Goal: Task Accomplishment & Management: Manage account settings

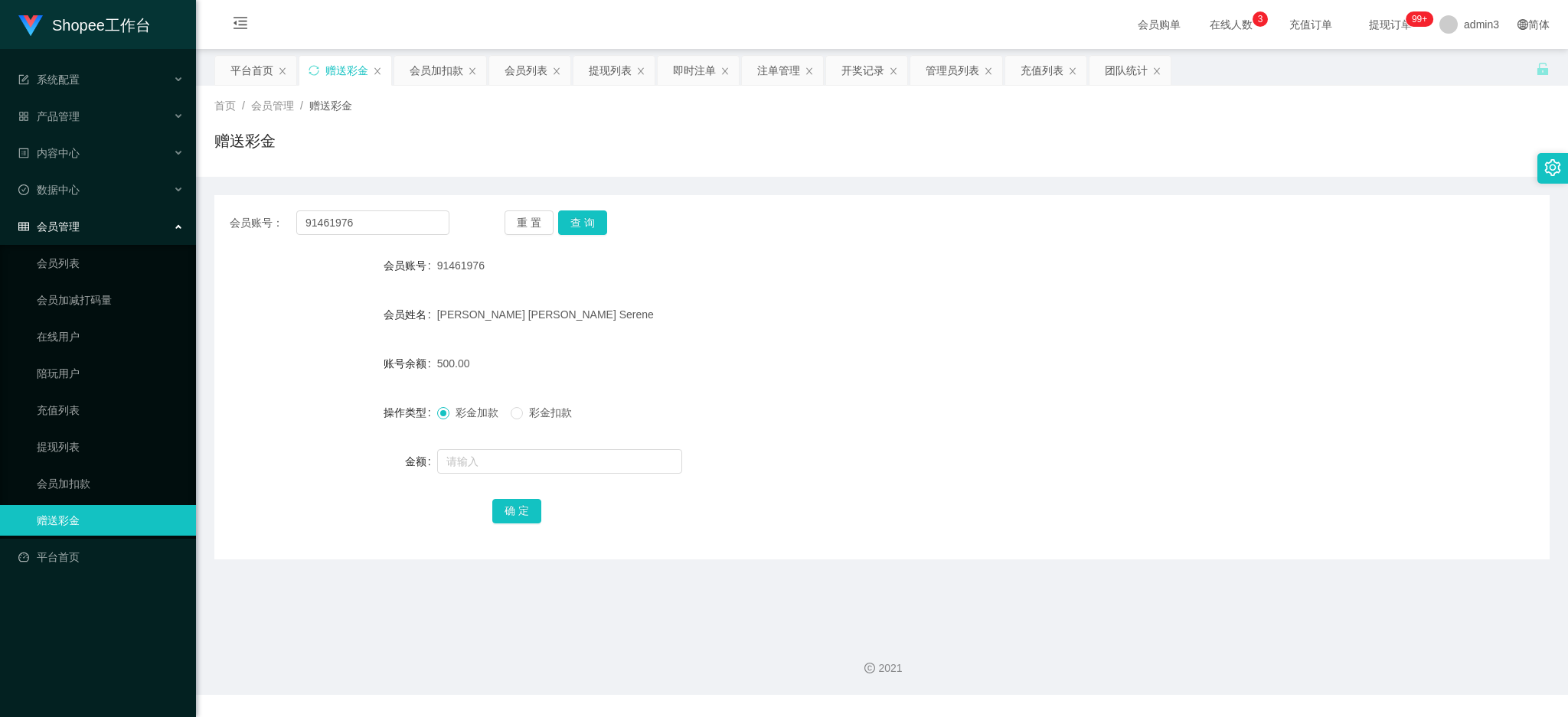
click at [513, 71] on div "会员列表" at bounding box center [526, 70] width 43 height 29
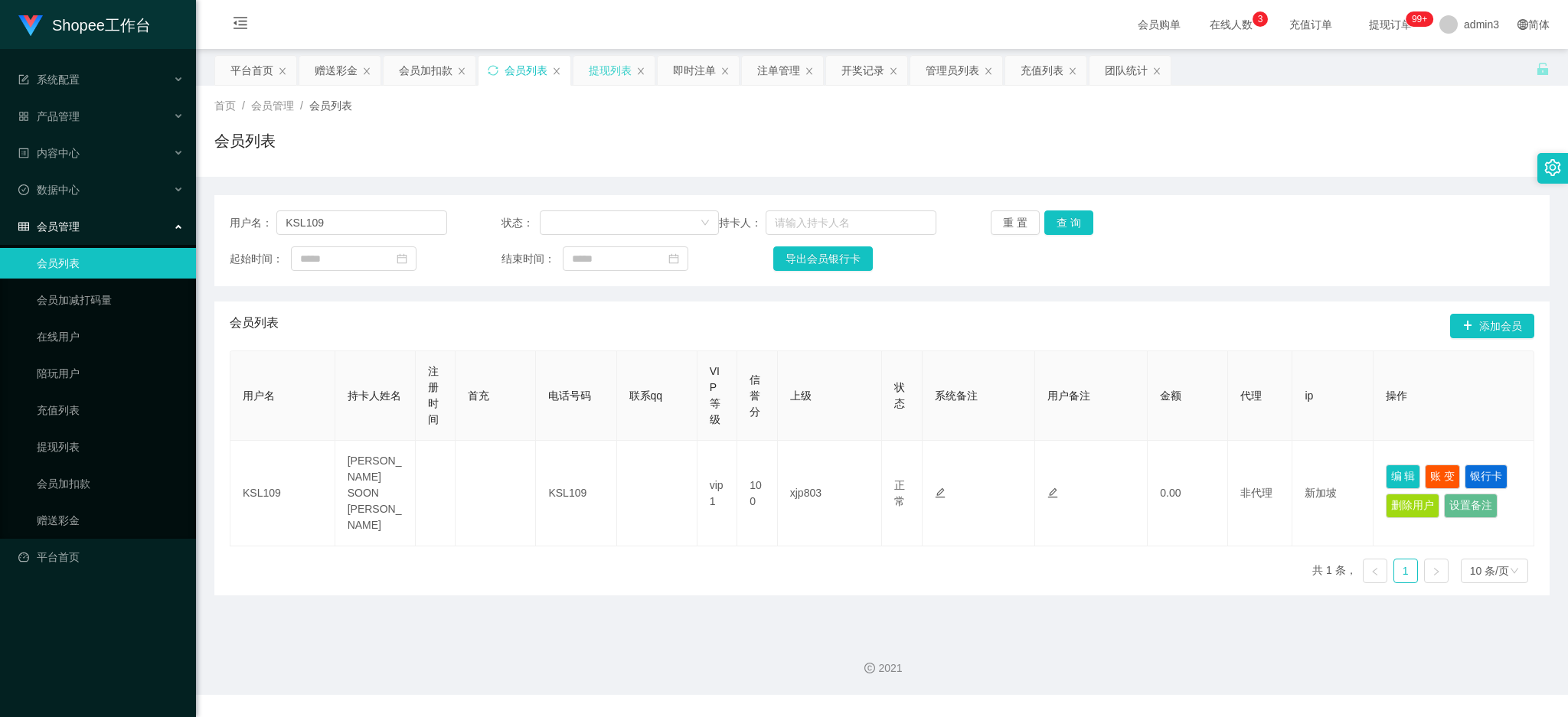
click at [597, 81] on div "提现列表" at bounding box center [609, 70] width 43 height 29
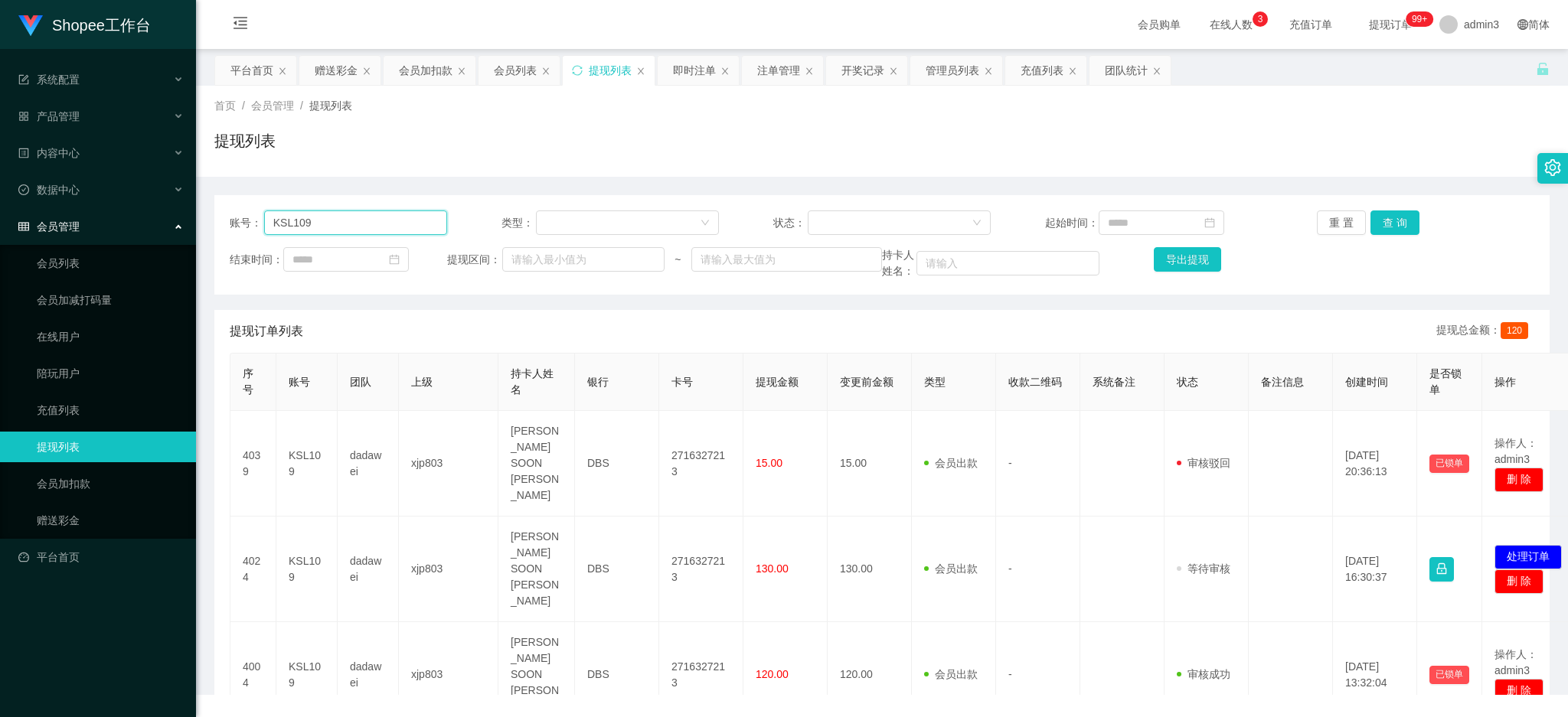
click at [375, 217] on input "KSL109" at bounding box center [355, 223] width 183 height 24
paste input "91098151"
type input "91098151"
click at [1397, 230] on button "查 询" at bounding box center [1395, 223] width 49 height 24
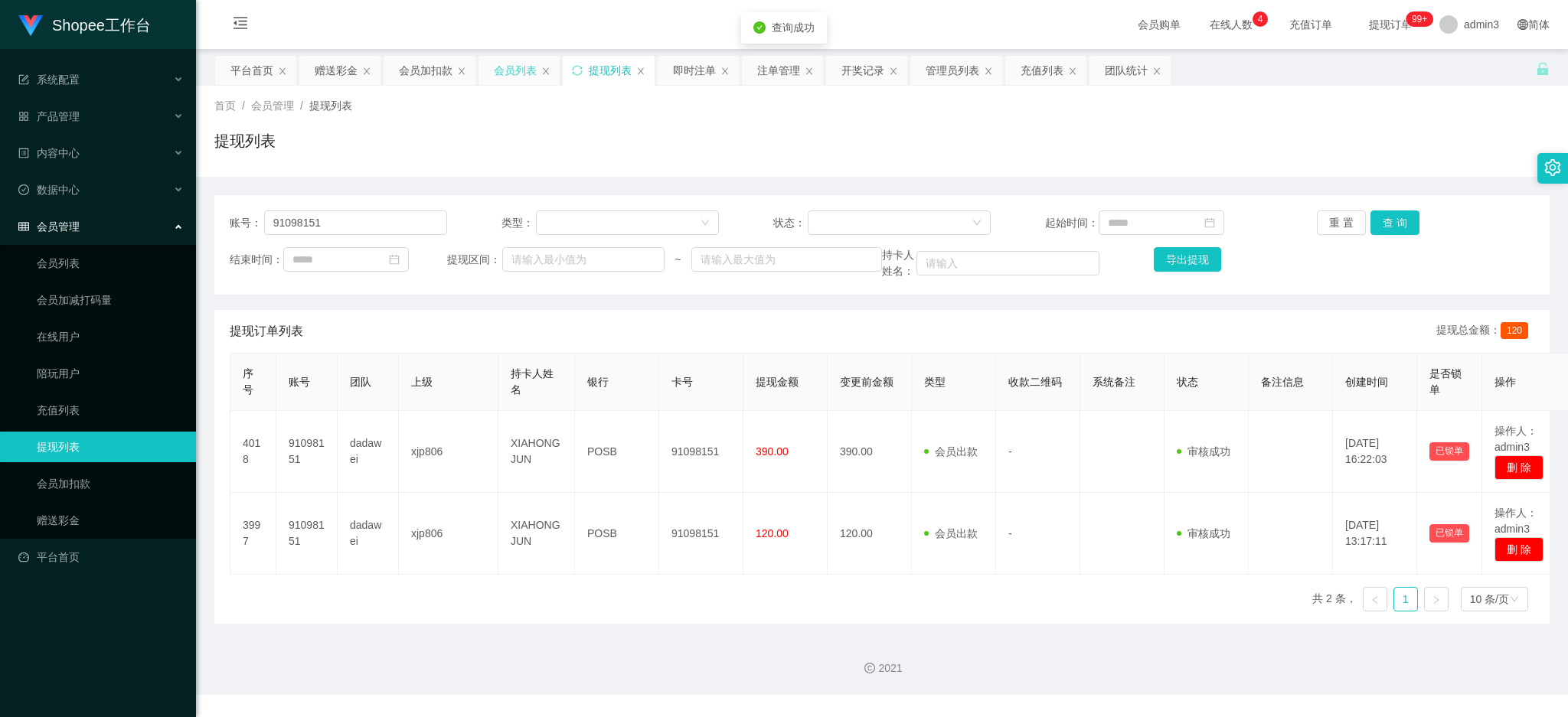
click at [510, 72] on div "会员列表" at bounding box center [514, 70] width 43 height 29
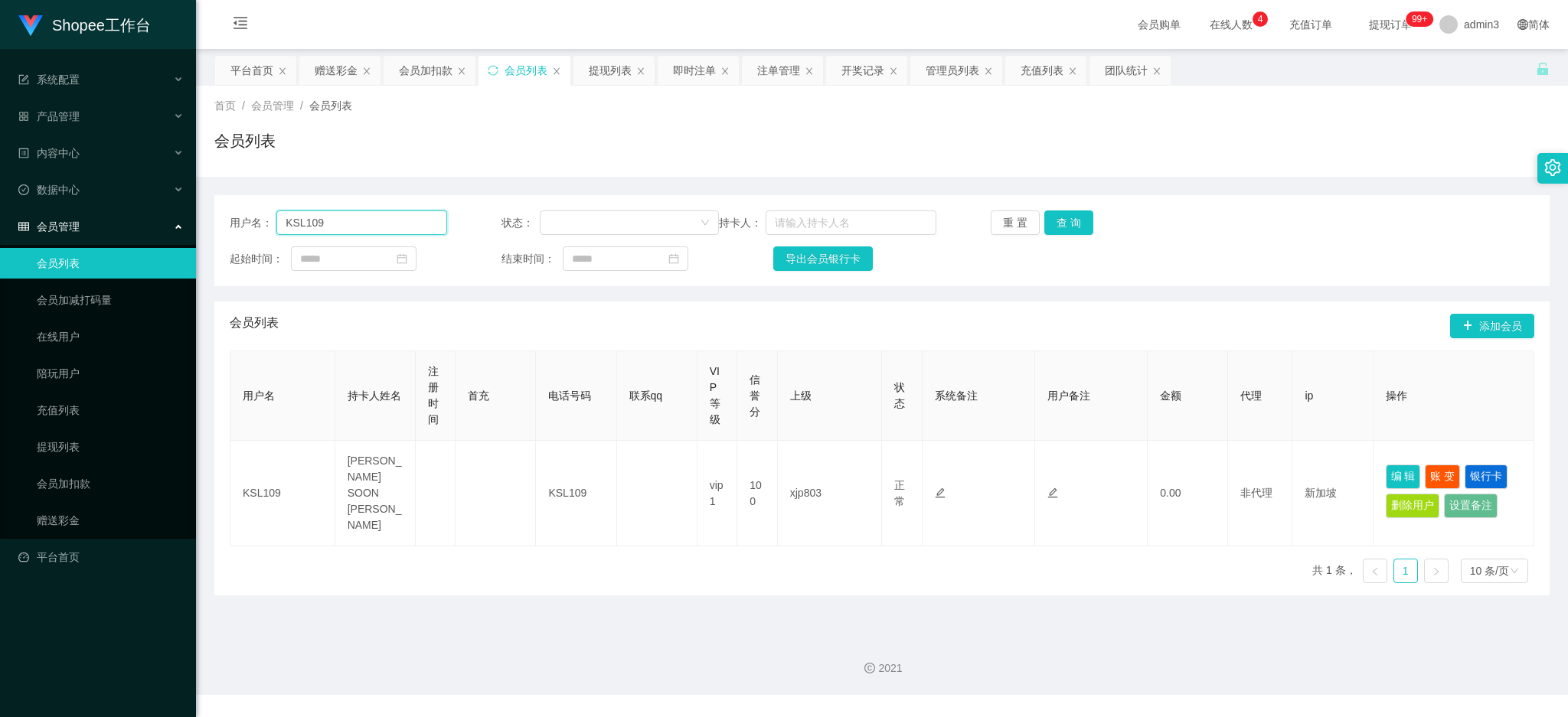
click at [340, 229] on input "KSL109" at bounding box center [361, 223] width 171 height 24
click at [340, 228] on input "KSL109" at bounding box center [361, 223] width 171 height 24
click at [340, 227] on input "KSL109" at bounding box center [361, 223] width 171 height 24
paste input "91098151"
type input "91098151"
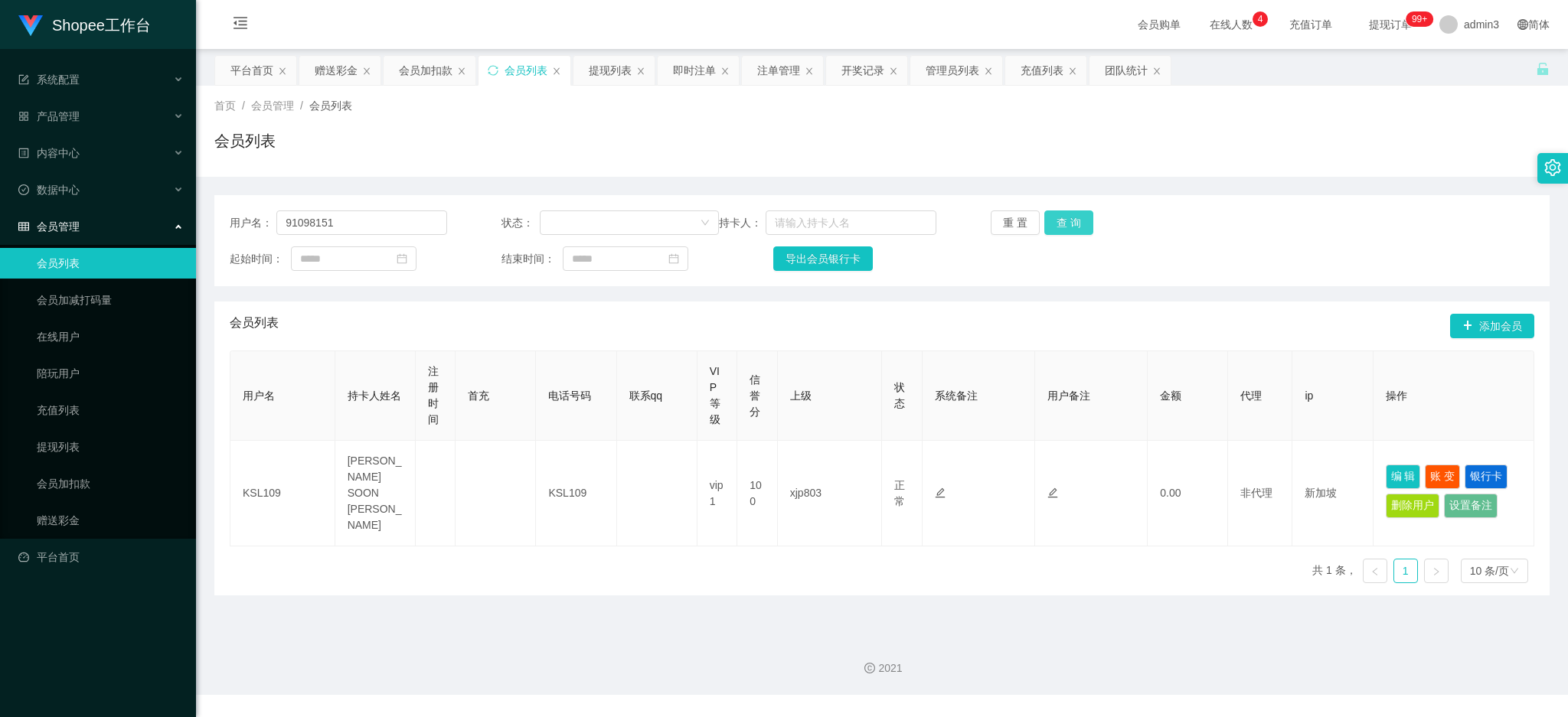
click at [1060, 219] on button "查 询" at bounding box center [1068, 223] width 49 height 24
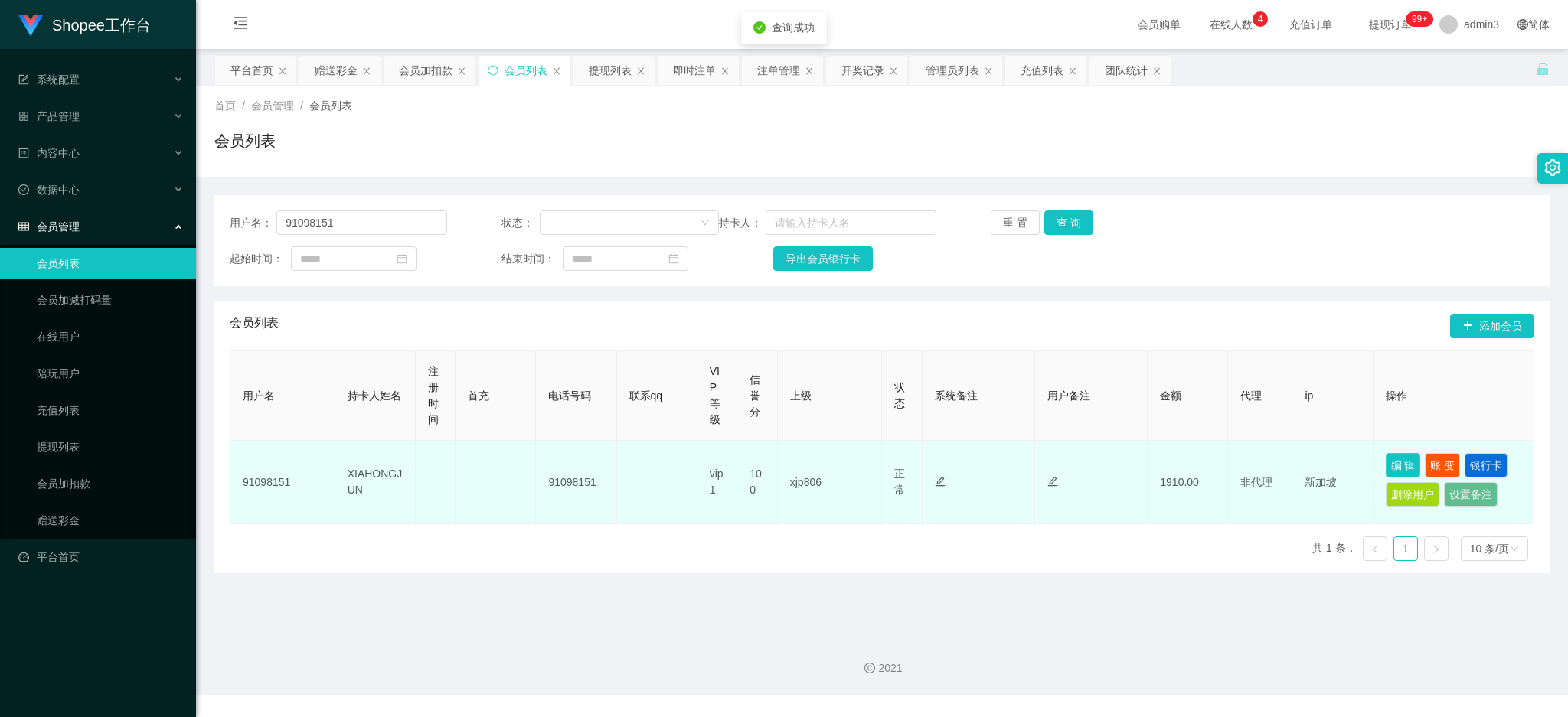
click at [1390, 462] on button "编 辑" at bounding box center [1404, 465] width 35 height 24
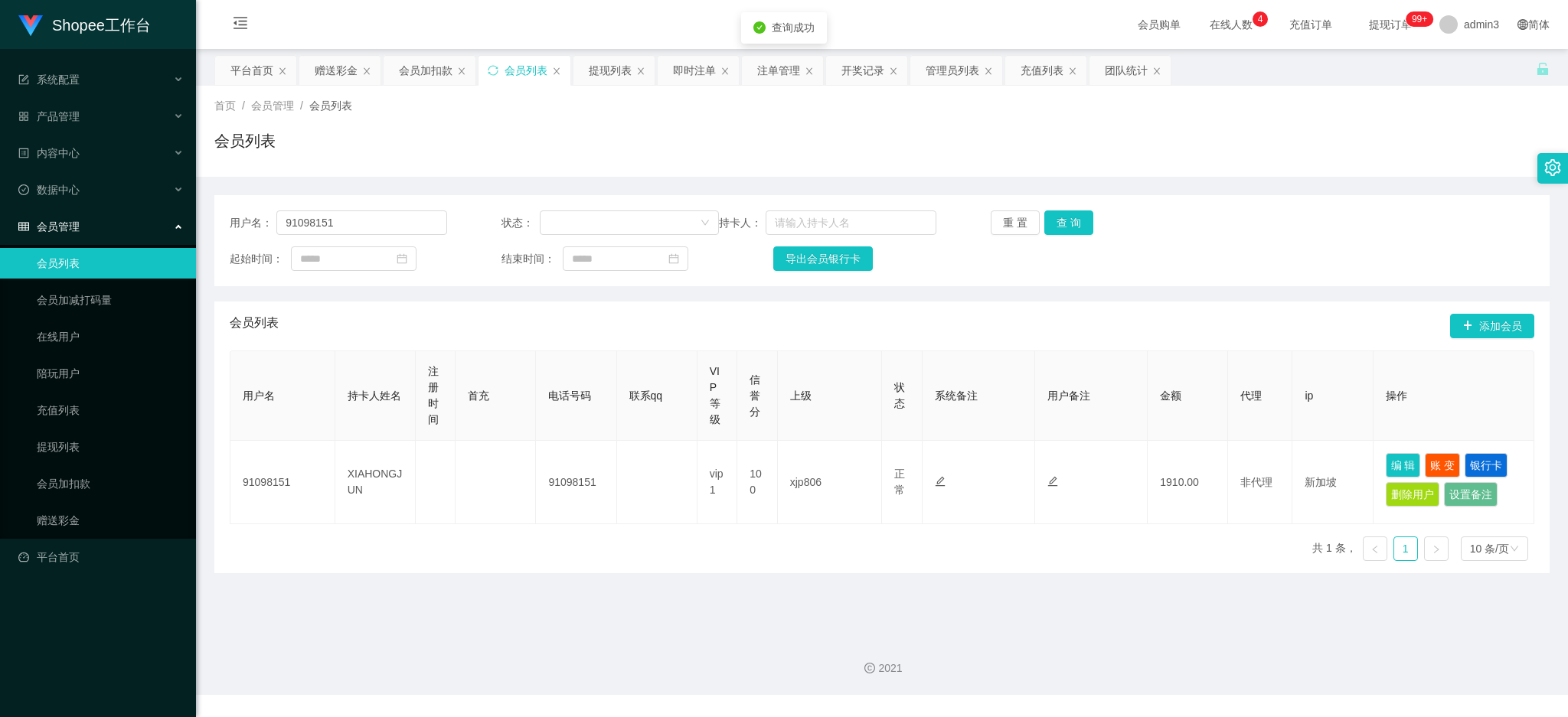
type input "91098151"
type input "XIAHONGJUN"
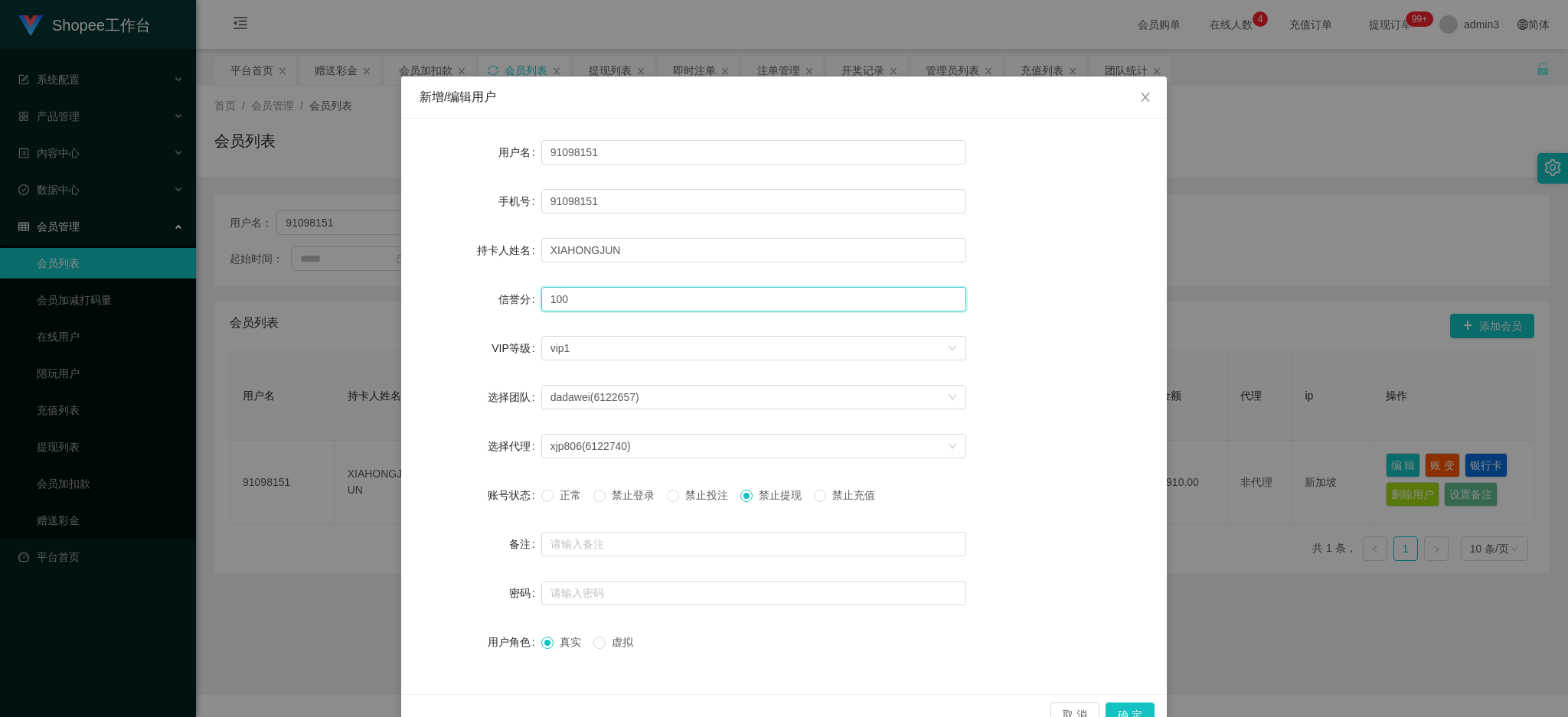
drag, startPoint x: 576, startPoint y: 300, endPoint x: 518, endPoint y: 300, distance: 58.0
click at [518, 300] on div "信誉分 100" at bounding box center [783, 299] width 728 height 31
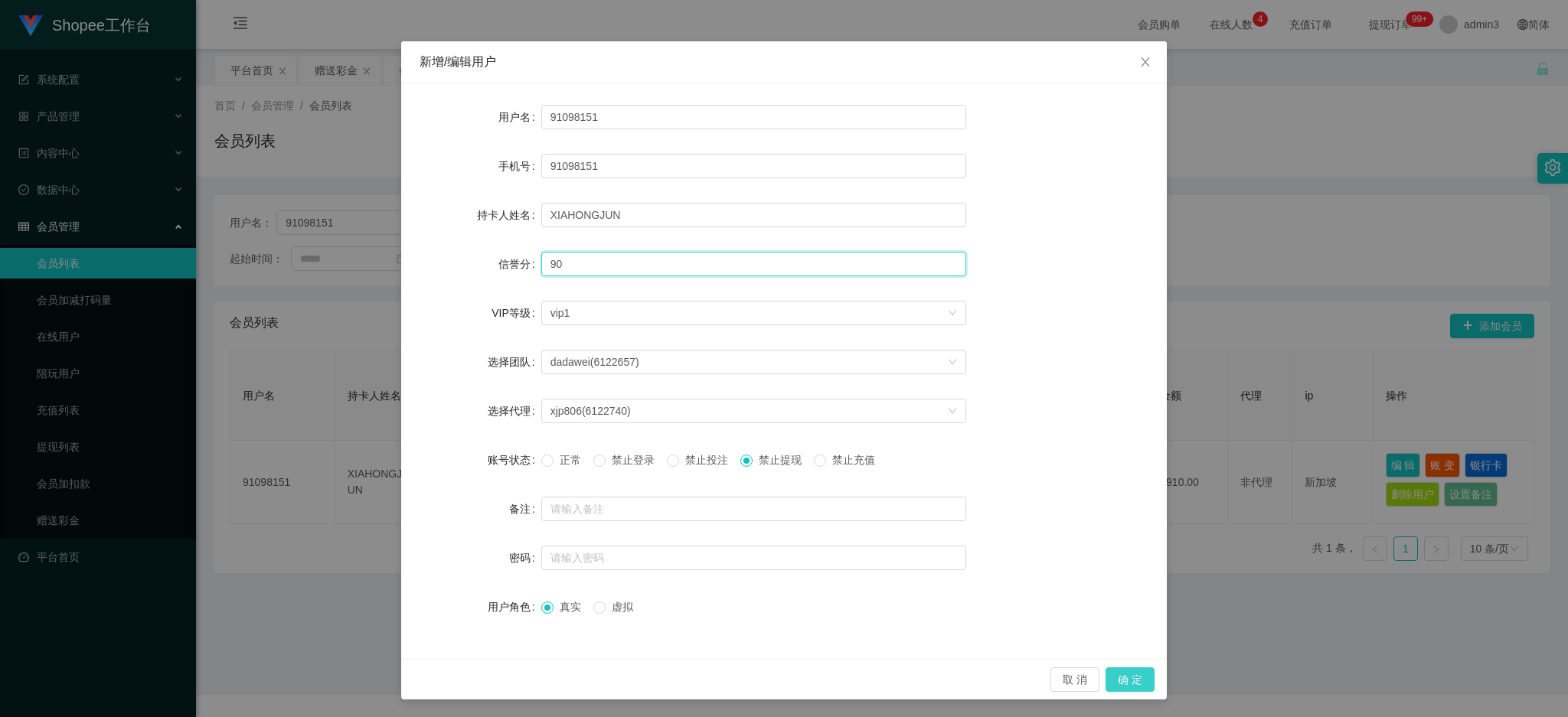
type input "90"
click at [1116, 678] on button "确 定" at bounding box center [1129, 679] width 49 height 24
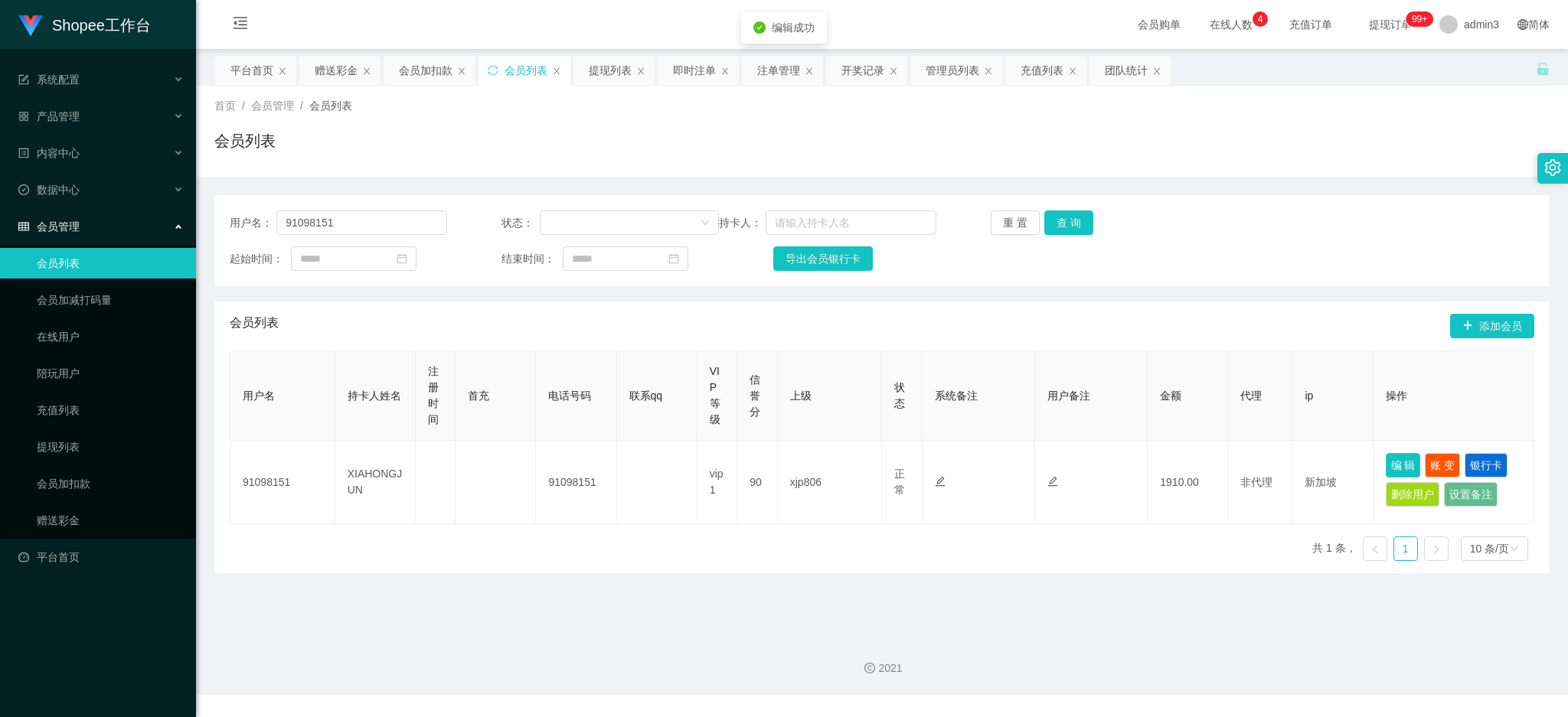
scroll to position [0, 0]
click at [349, 71] on div "赠送彩金" at bounding box center [336, 70] width 43 height 29
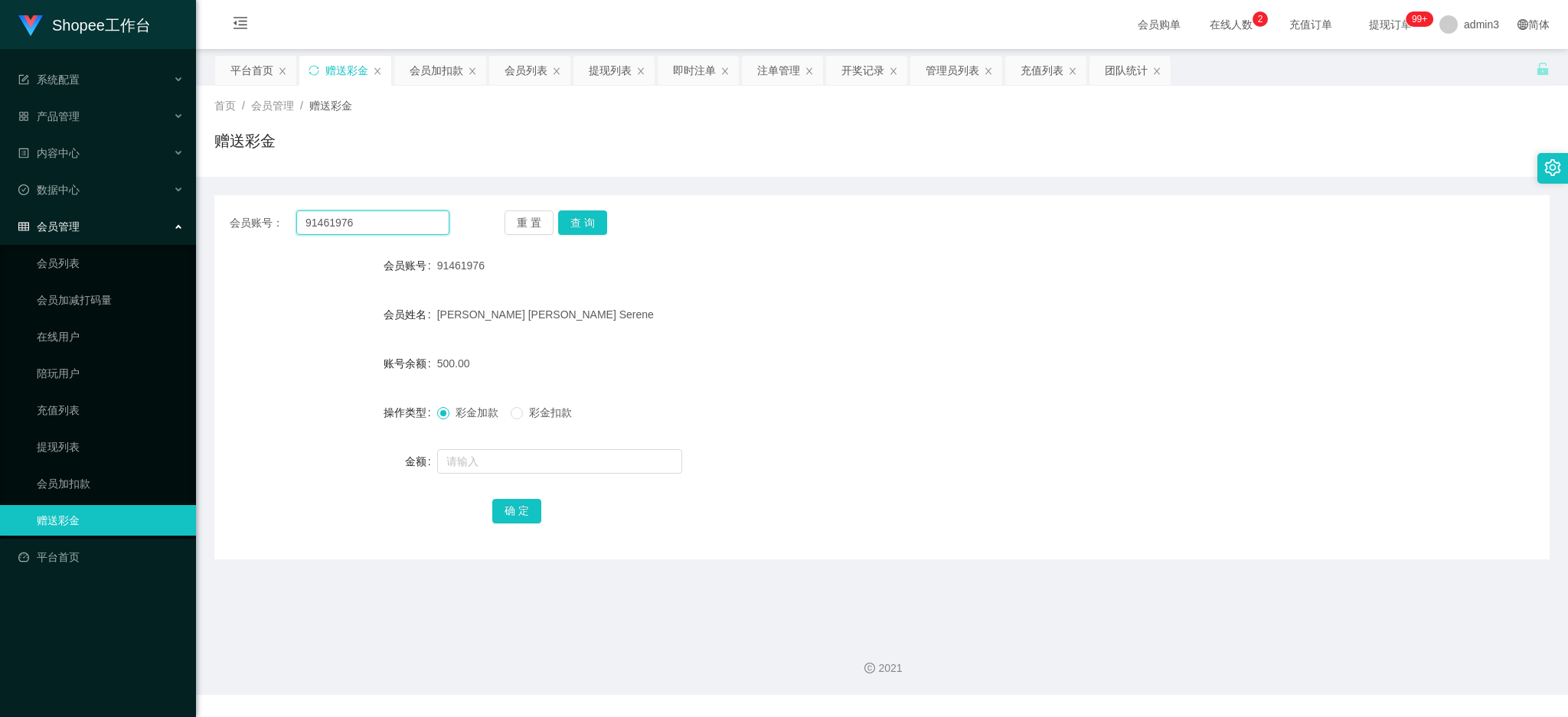
click at [357, 212] on input "91461976" at bounding box center [373, 223] width 153 height 24
paste input "[PERSON_NAME]"
type input "[PERSON_NAME]"
drag, startPoint x: 576, startPoint y: 222, endPoint x: 574, endPoint y: 241, distance: 19.1
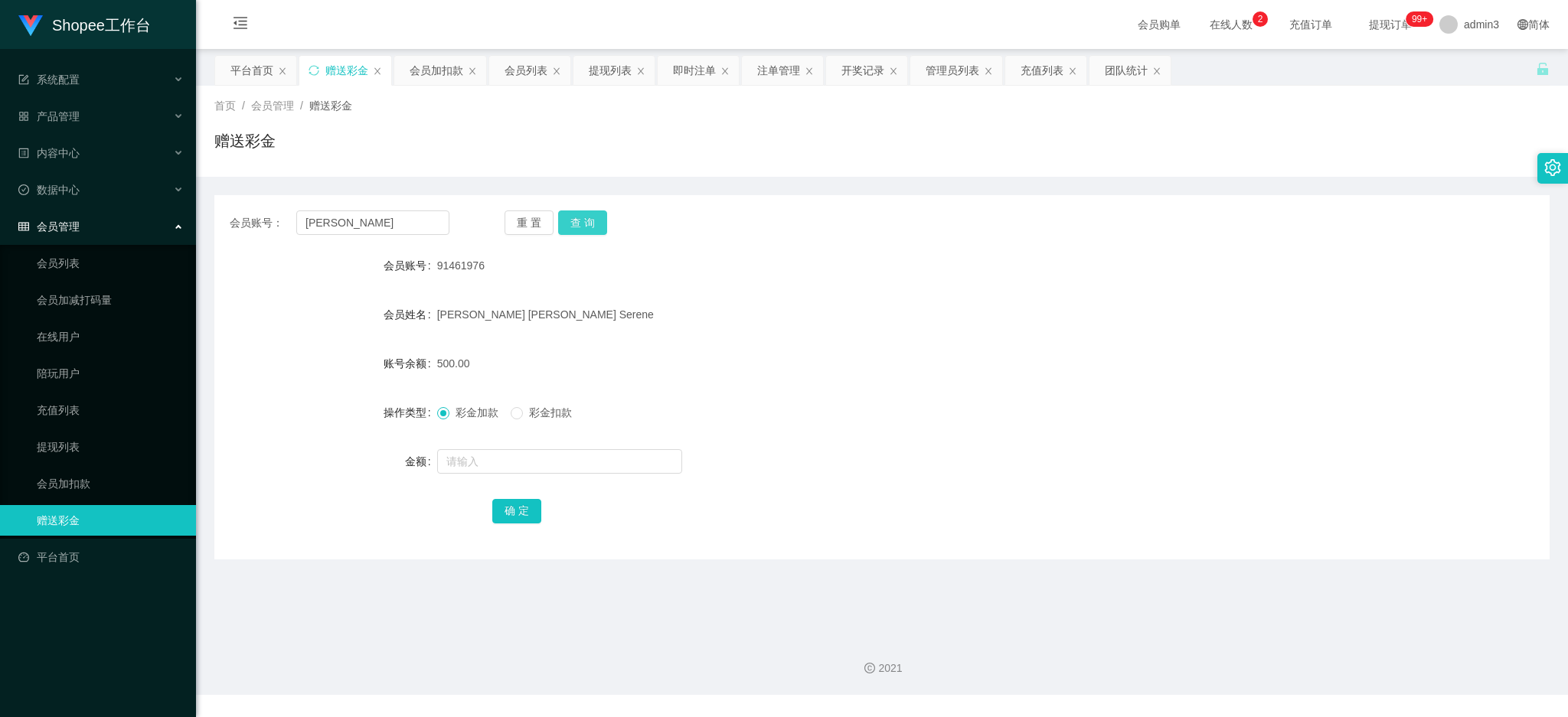
click at [576, 222] on button "查 询" at bounding box center [582, 223] width 49 height 24
click at [525, 455] on input "text" at bounding box center [559, 461] width 245 height 24
type input "15"
click at [516, 512] on button "确 定" at bounding box center [517, 511] width 49 height 24
